Goal: Task Accomplishment & Management: Manage account settings

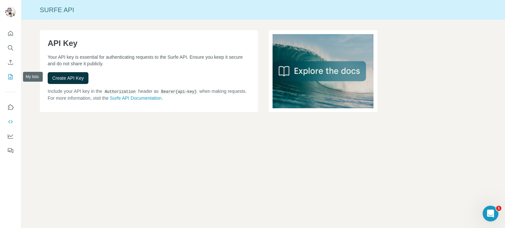
click at [10, 76] on icon "My lists" at bounding box center [10, 77] width 7 height 7
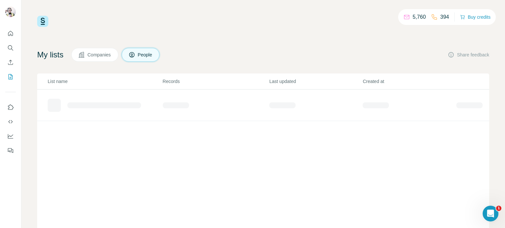
click at [107, 58] on span "Companies" at bounding box center [99, 55] width 24 height 7
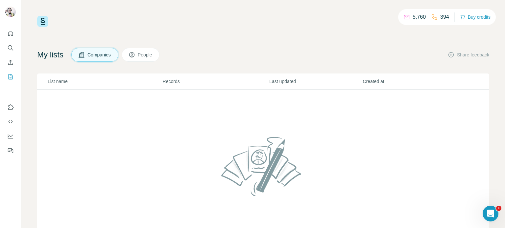
click at [147, 58] on span "People" at bounding box center [145, 55] width 15 height 7
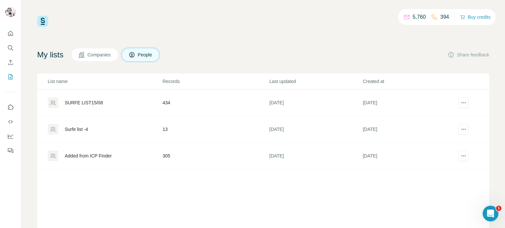
click at [110, 105] on div "SURFE LIST15/08" at bounding box center [105, 103] width 114 height 11
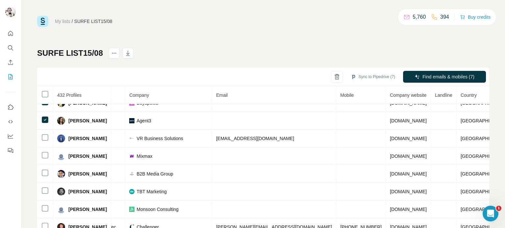
scroll to position [131, 150]
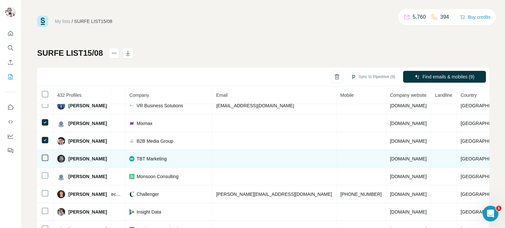
click at [43, 160] on td at bounding box center [45, 159] width 16 height 18
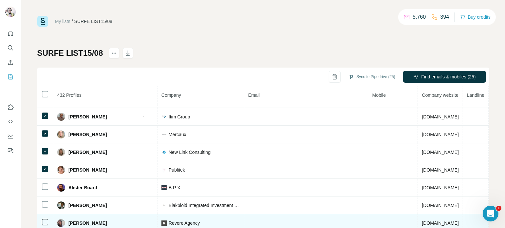
scroll to position [442, 150]
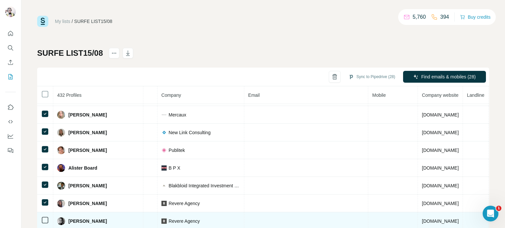
click at [47, 217] on icon at bounding box center [45, 221] width 8 height 8
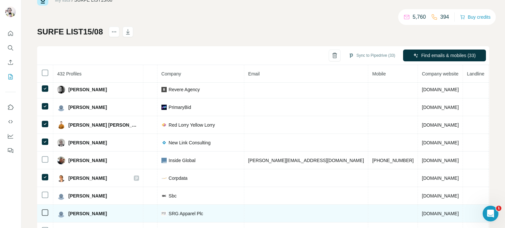
scroll to position [47, 0]
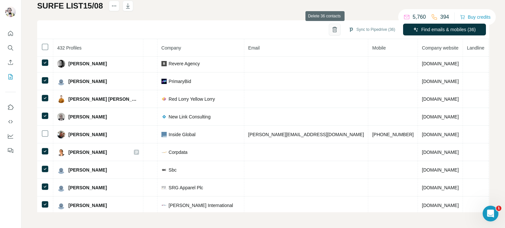
click at [333, 31] on icon "button" at bounding box center [335, 30] width 4 height 5
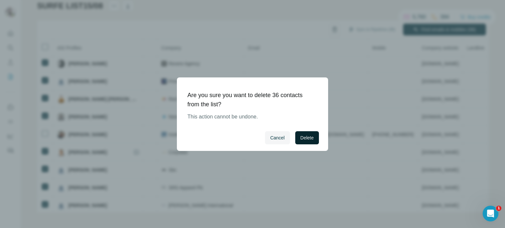
click at [305, 141] on span "Delete" at bounding box center [306, 138] width 13 height 7
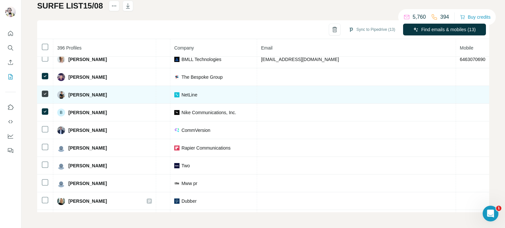
scroll to position [302, 150]
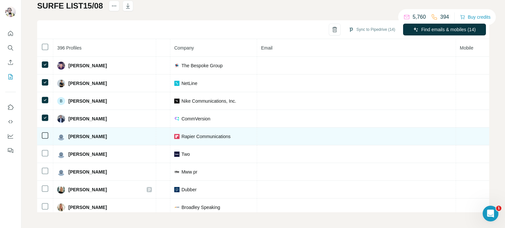
click at [41, 132] on icon at bounding box center [45, 136] width 8 height 8
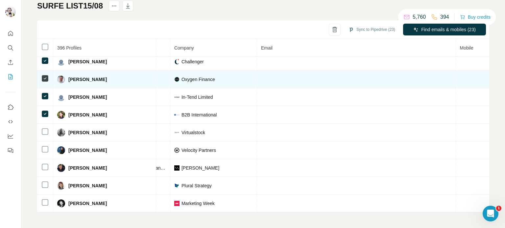
scroll to position [466, 150]
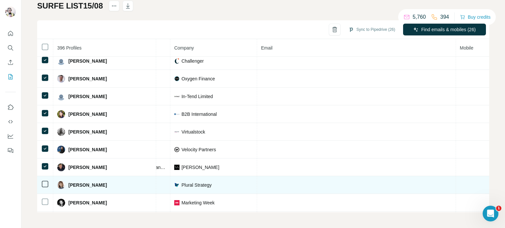
click at [42, 183] on icon at bounding box center [45, 184] width 8 height 8
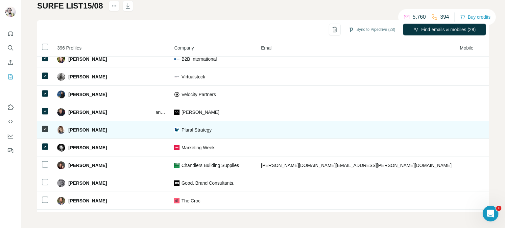
scroll to position [532, 150]
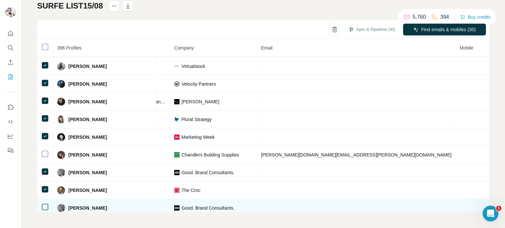
click at [45, 206] on td at bounding box center [45, 208] width 16 height 18
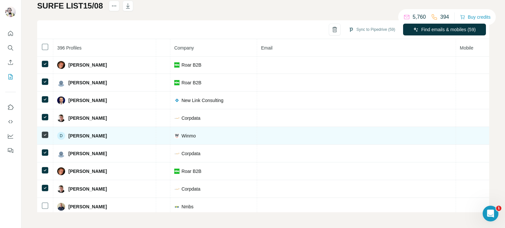
scroll to position [1181, 150]
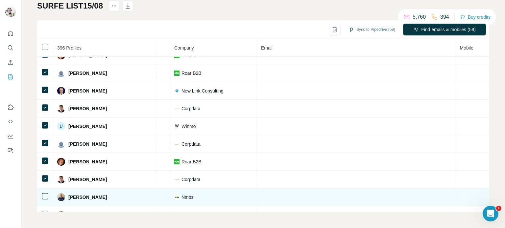
click at [47, 193] on icon at bounding box center [45, 197] width 8 height 8
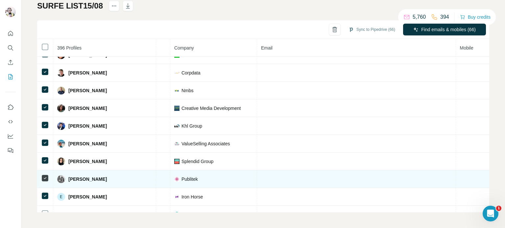
scroll to position [1292, 150]
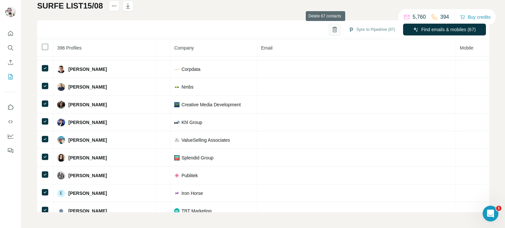
click at [331, 28] on icon "button" at bounding box center [334, 29] width 7 height 7
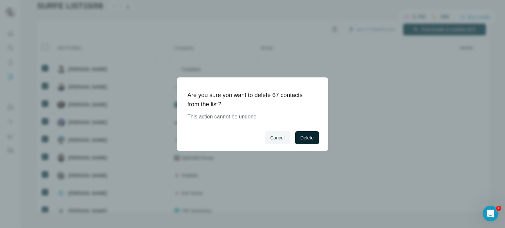
click at [302, 136] on span "Delete" at bounding box center [306, 138] width 13 height 7
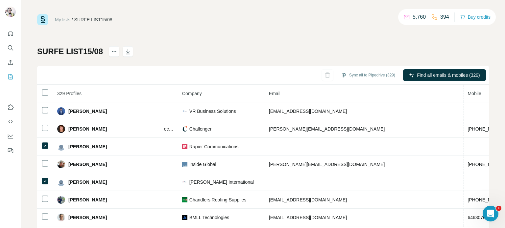
scroll to position [0, 0]
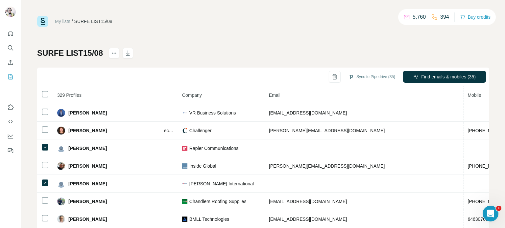
click at [199, 35] on div "My lists / SURFE LIST15/08 5,760 394 Buy credits SURFE LIST15/08 Sync to Pipedr…" at bounding box center [263, 138] width 452 height 244
click at [149, 45] on div "My lists / SURFE LIST15/08 5,760 394 Buy credits SURFE LIST15/08 Sync to Pipedr…" at bounding box center [263, 138] width 452 height 244
click at [160, 21] on div "My lists / SURFE LIST15/08 5,760 394 Buy credits" at bounding box center [263, 21] width 452 height 11
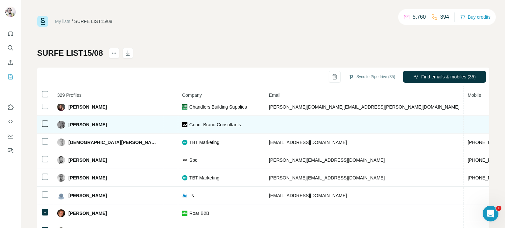
scroll to position [131, 150]
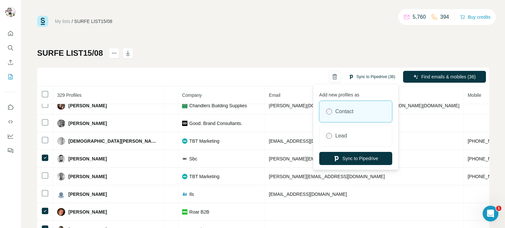
click at [375, 75] on button "Sync to Pipedrive (36)" at bounding box center [372, 77] width 56 height 10
click at [334, 77] on icon "button" at bounding box center [335, 77] width 2 height 2
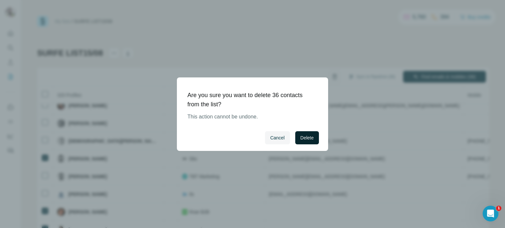
click at [303, 138] on span "Delete" at bounding box center [306, 138] width 13 height 7
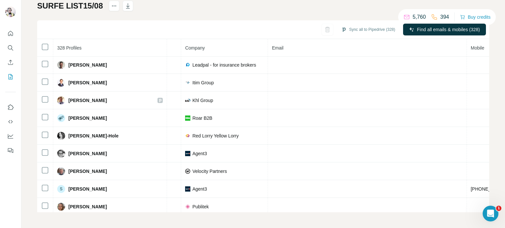
scroll to position [5061, 150]
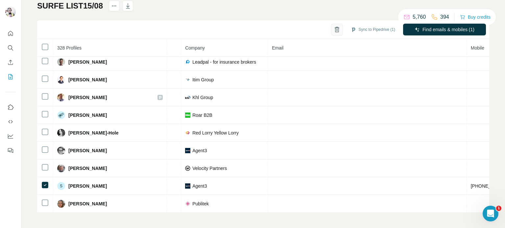
click at [334, 28] on icon "button" at bounding box center [337, 29] width 7 height 7
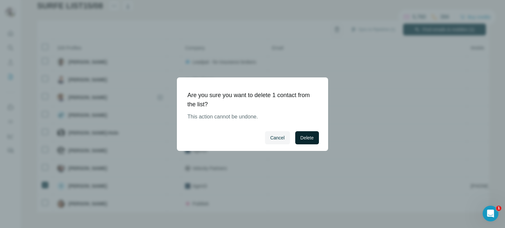
click at [304, 138] on span "Delete" at bounding box center [306, 138] width 13 height 7
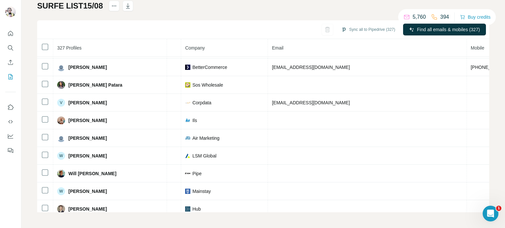
scroll to position [47, 0]
click at [8, 74] on icon "My lists" at bounding box center [10, 77] width 7 height 7
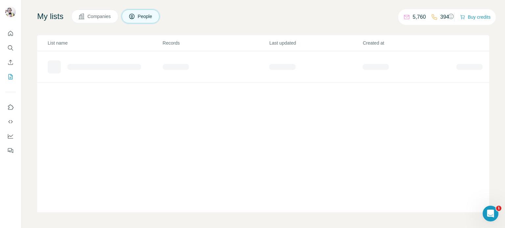
scroll to position [38, 0]
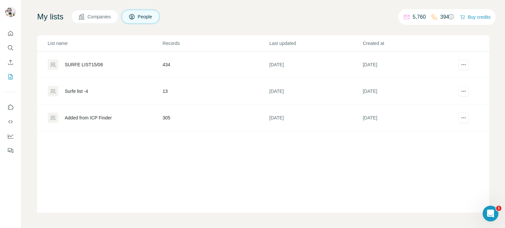
click at [180, 97] on td "13" at bounding box center [215, 91] width 107 height 27
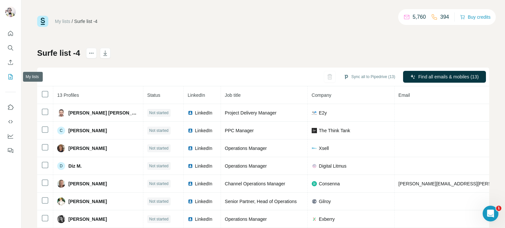
click at [12, 78] on icon "My lists" at bounding box center [10, 77] width 7 height 7
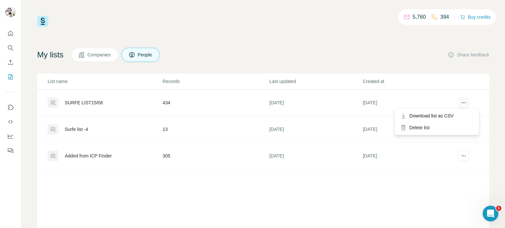
click at [460, 105] on icon "actions" at bounding box center [463, 103] width 7 height 7
click at [429, 126] on div "Delete list" at bounding box center [437, 128] width 82 height 12
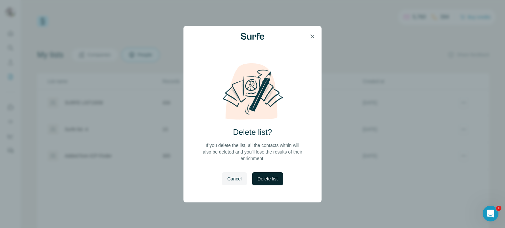
click at [267, 177] on span "Delete list" at bounding box center [267, 179] width 20 height 7
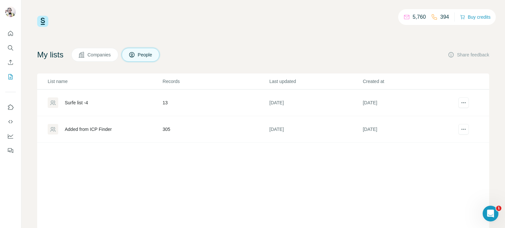
click at [137, 100] on div "Surfe list -4" at bounding box center [105, 103] width 114 height 11
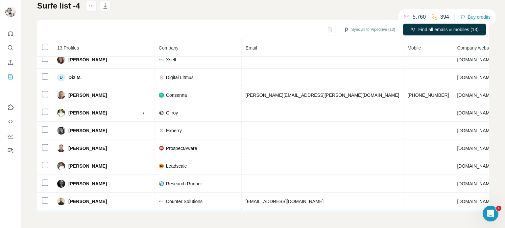
scroll to position [76, 153]
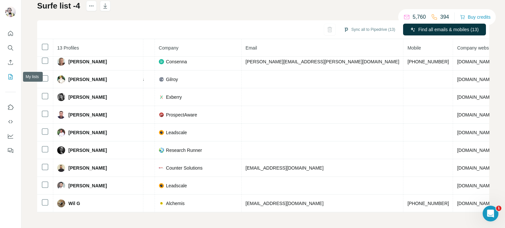
click at [9, 76] on icon "My lists" at bounding box center [10, 77] width 7 height 7
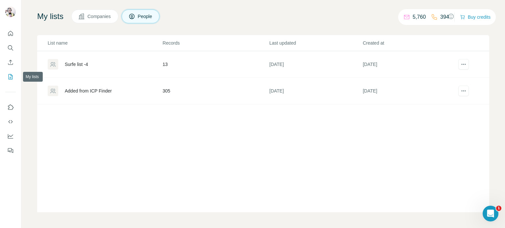
scroll to position [38, 0]
click at [198, 71] on td "13" at bounding box center [215, 65] width 107 height 27
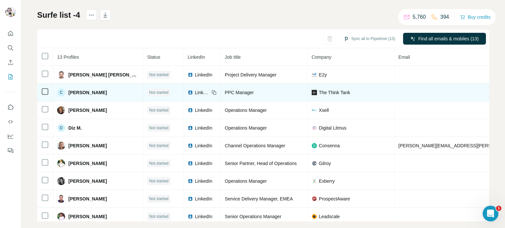
scroll to position [47, 0]
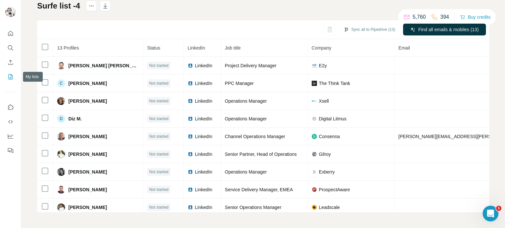
click at [11, 77] on icon "My lists" at bounding box center [11, 76] width 3 height 4
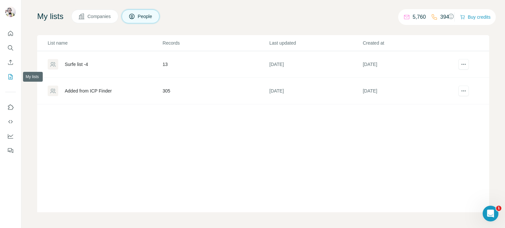
scroll to position [38, 0]
click at [108, 98] on td "Added from ICP Finder" at bounding box center [99, 91] width 125 height 27
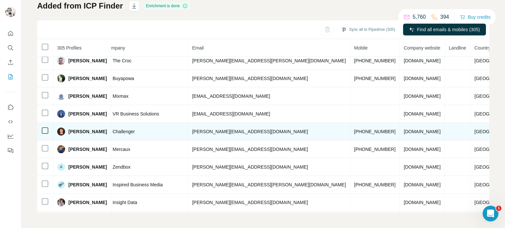
scroll to position [0, 174]
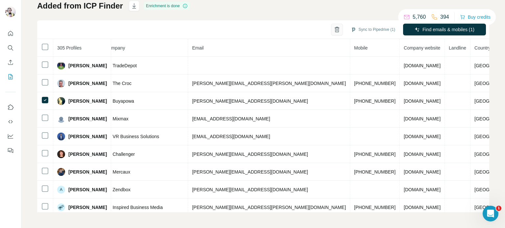
click at [331, 31] on button "button" at bounding box center [337, 30] width 12 height 12
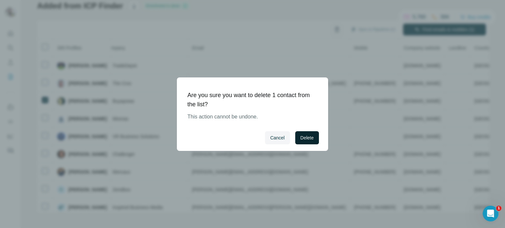
click at [305, 139] on span "Delete" at bounding box center [306, 138] width 13 height 7
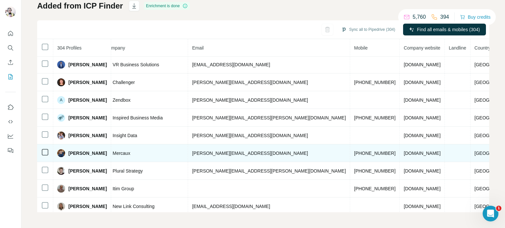
scroll to position [66, 174]
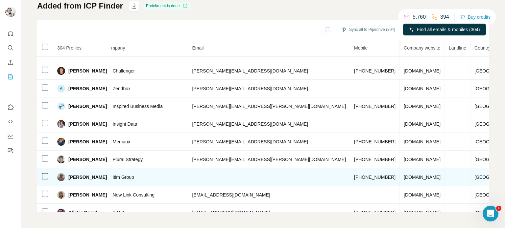
click at [404, 176] on span "[DOMAIN_NAME]" at bounding box center [422, 177] width 37 height 5
click at [62, 174] on img at bounding box center [61, 178] width 8 height 8
click at [77, 176] on span "[PERSON_NAME]" at bounding box center [87, 177] width 38 height 7
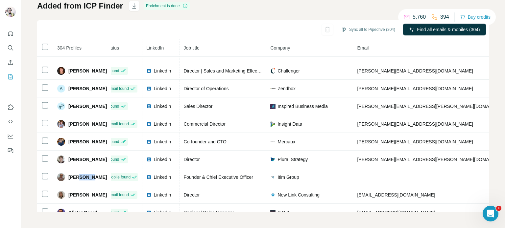
scroll to position [66, 0]
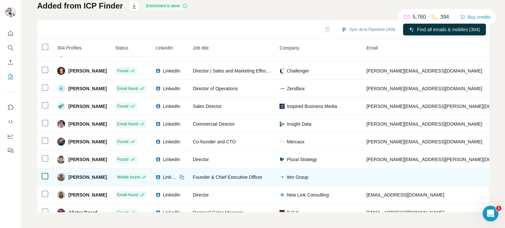
click at [167, 175] on span "LinkedIn" at bounding box center [170, 177] width 14 height 7
